Goal: Browse casually

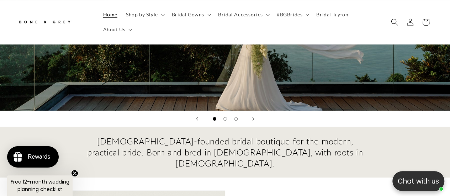
scroll to position [0, 148]
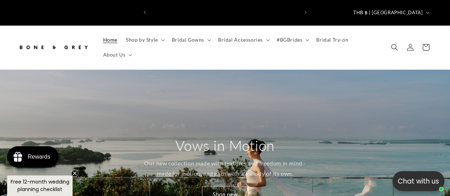
scroll to position [0, 148]
